Goal: Task Accomplishment & Management: Complete application form

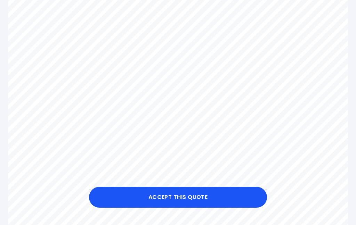
scroll to position [155, 0]
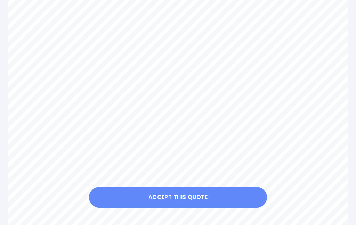
click at [242, 198] on button "Accept this Quote" at bounding box center [178, 197] width 178 height 21
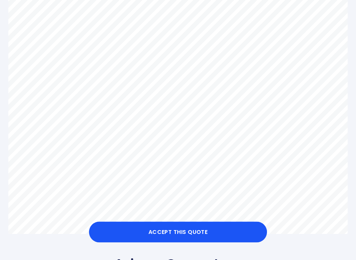
scroll to position [276, 0]
click at [181, 225] on button "Accept this Quote" at bounding box center [178, 232] width 178 height 21
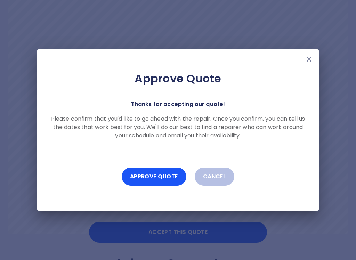
click at [166, 180] on button "Approve Quote" at bounding box center [154, 177] width 65 height 18
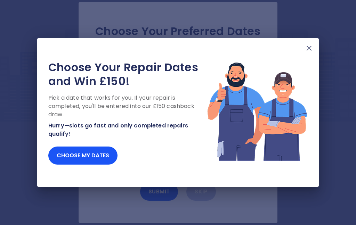
click at [312, 49] on img at bounding box center [309, 48] width 8 height 8
click at [97, 157] on button "Choose my dates" at bounding box center [82, 156] width 69 height 18
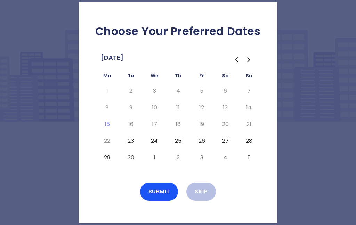
click at [155, 157] on button "1" at bounding box center [154, 157] width 13 height 11
click at [169, 191] on button "Submit" at bounding box center [159, 192] width 38 height 18
